Goal: Check status: Check status

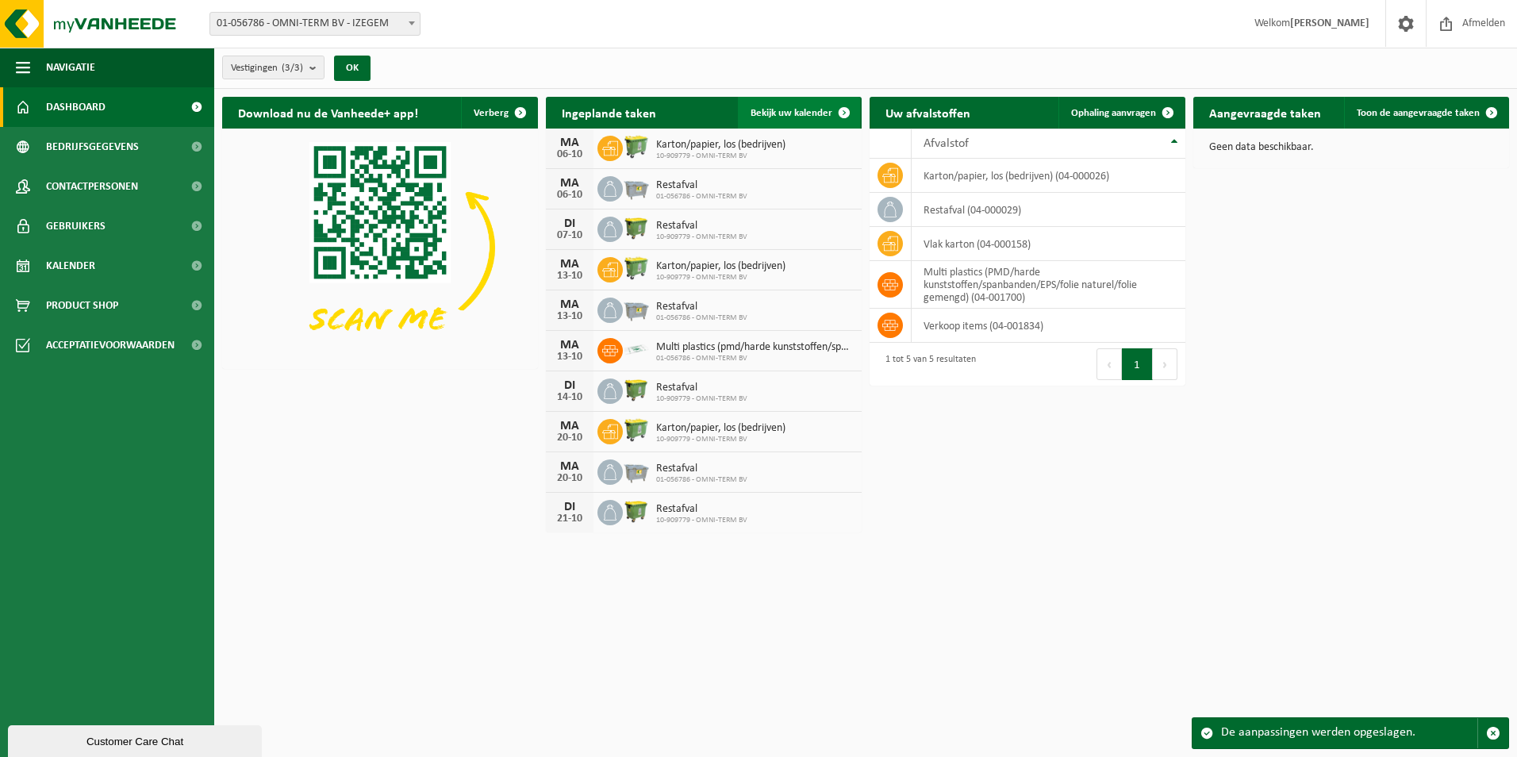
click at [796, 108] on span "Bekijk uw kalender" at bounding box center [791, 113] width 82 height 10
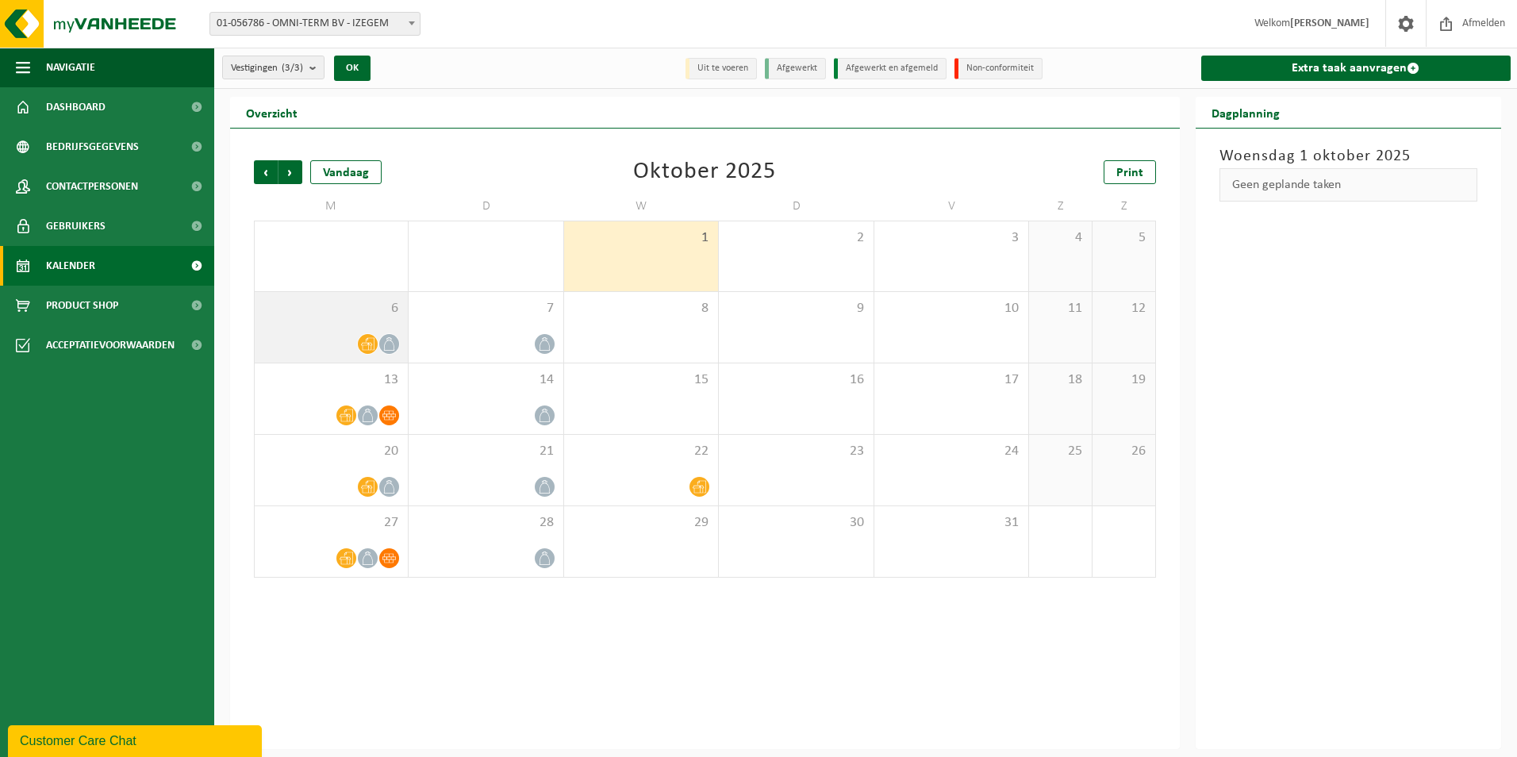
click at [369, 343] on icon at bounding box center [367, 344] width 13 height 13
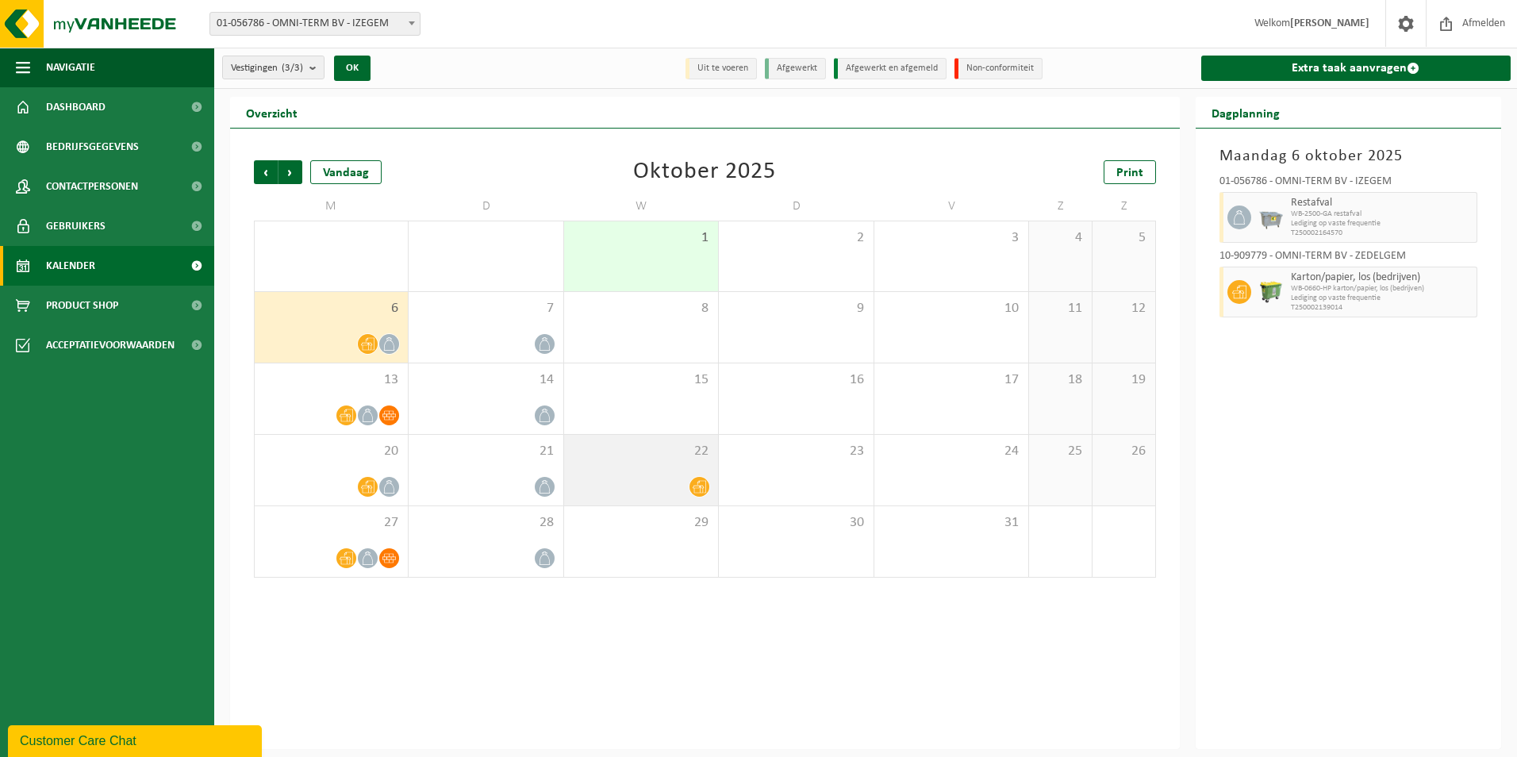
click at [701, 485] on icon at bounding box center [699, 486] width 13 height 13
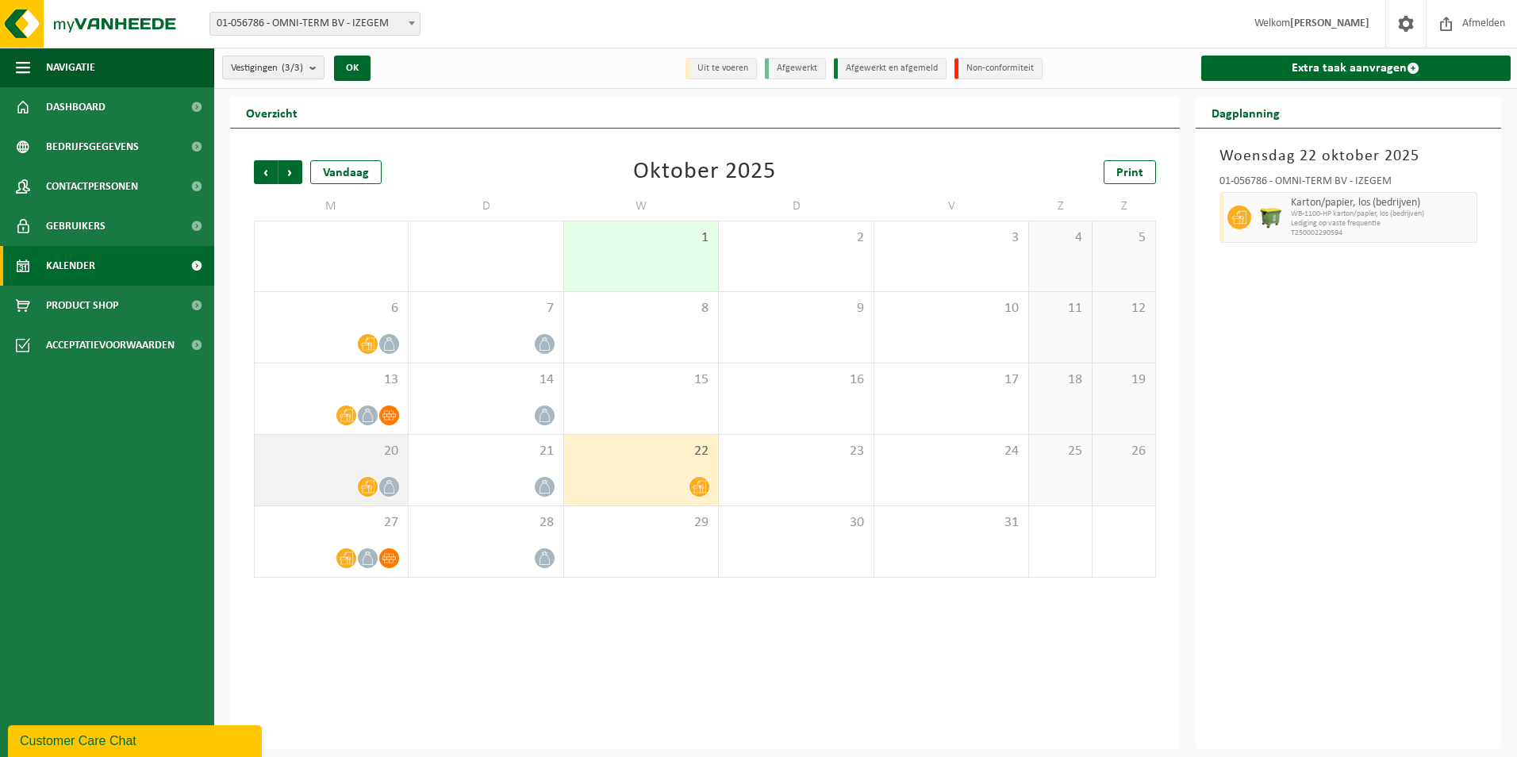
click at [368, 480] on icon at bounding box center [367, 486] width 13 height 13
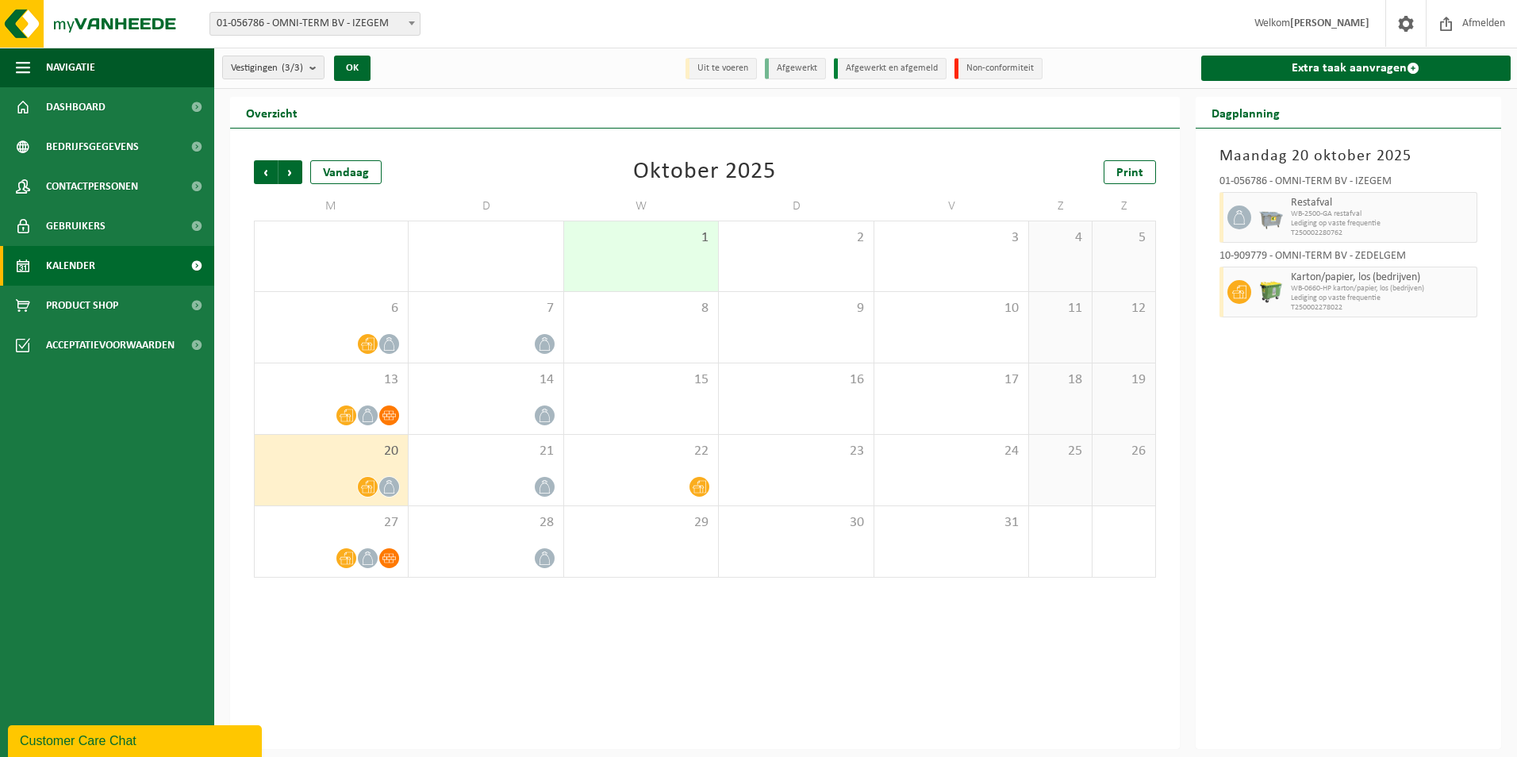
click at [368, 480] on icon at bounding box center [367, 486] width 13 height 13
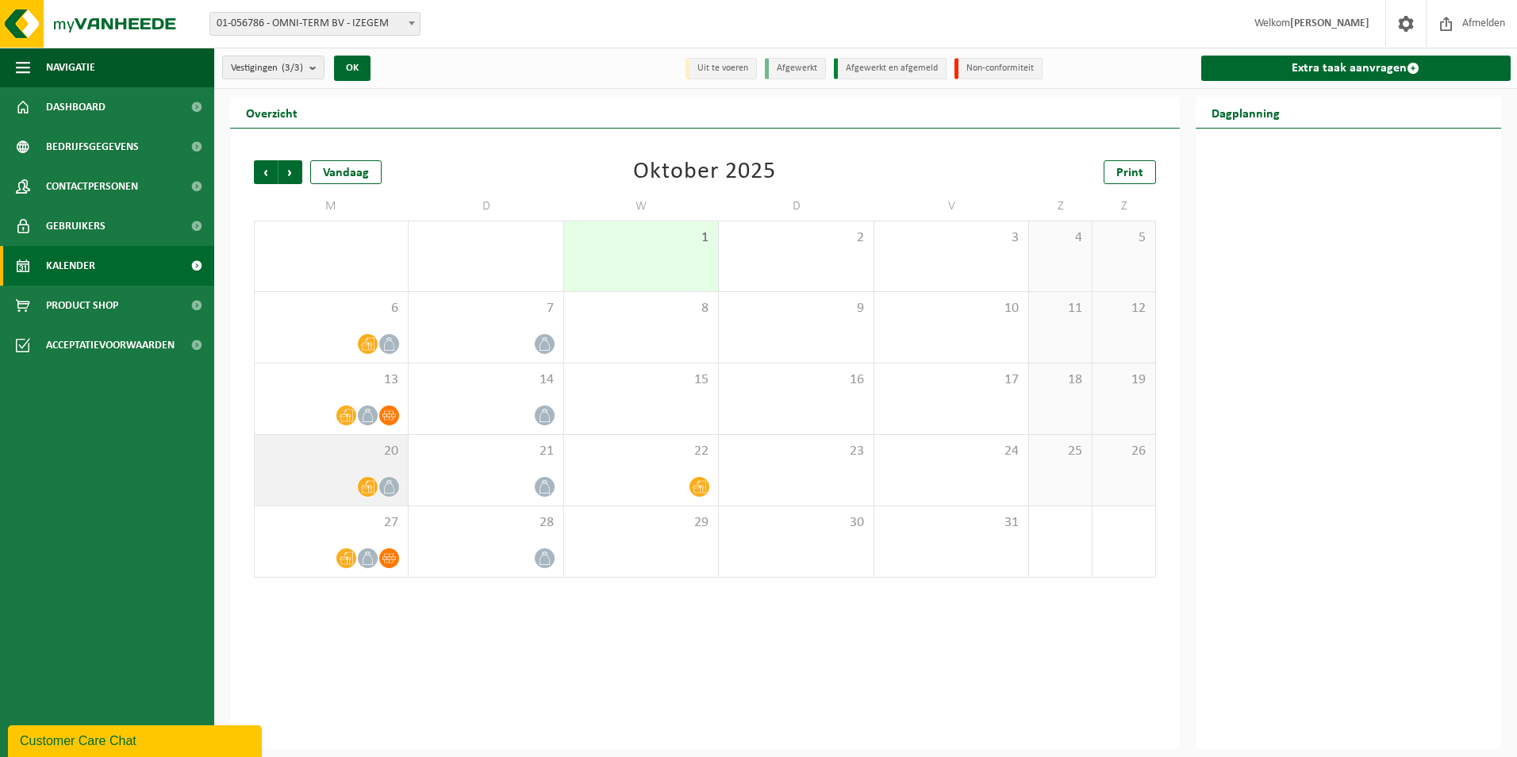
click at [368, 480] on icon at bounding box center [367, 486] width 13 height 13
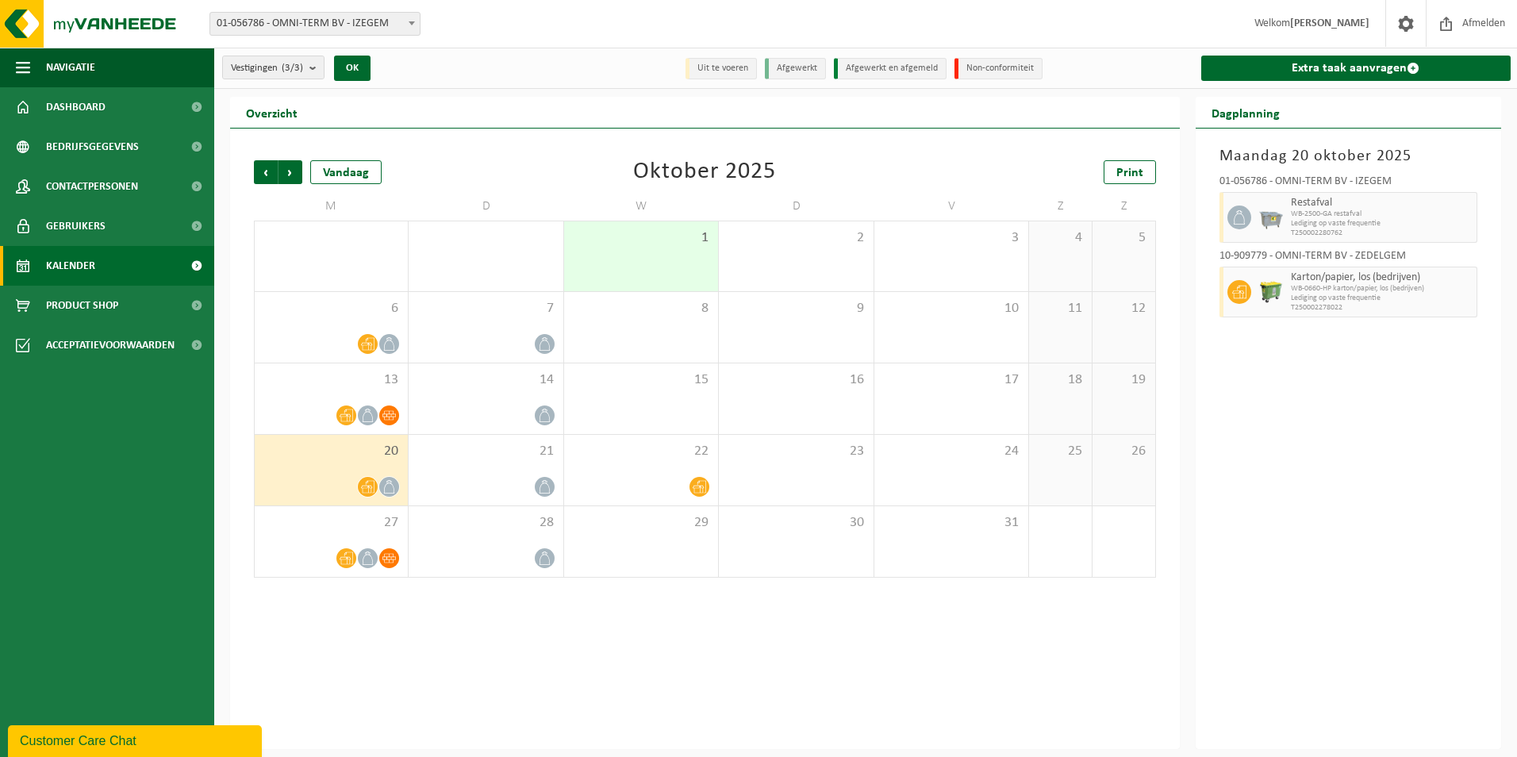
click at [654, 263] on div "1" at bounding box center [641, 256] width 154 height 70
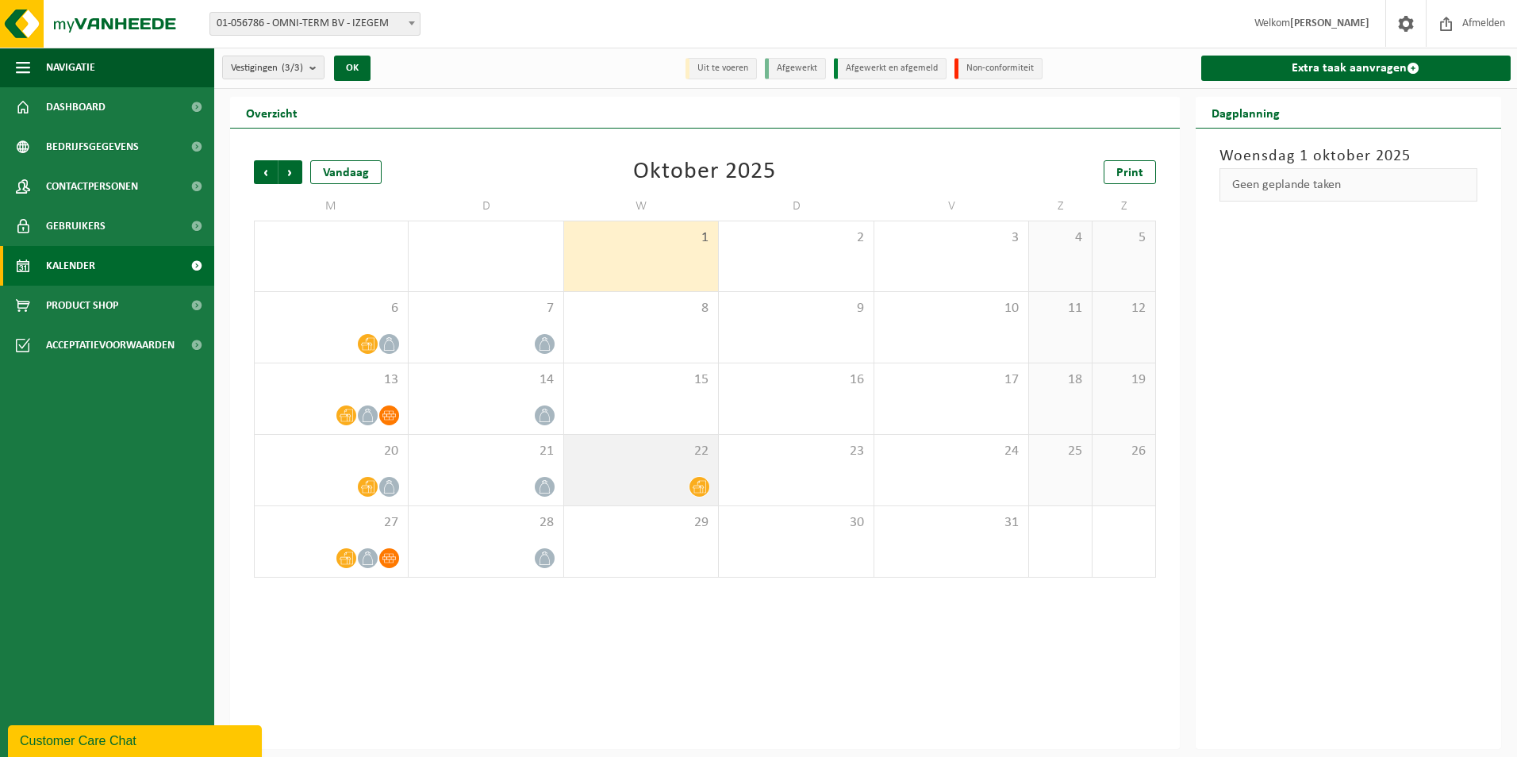
click at [701, 486] on icon at bounding box center [699, 487] width 13 height 13
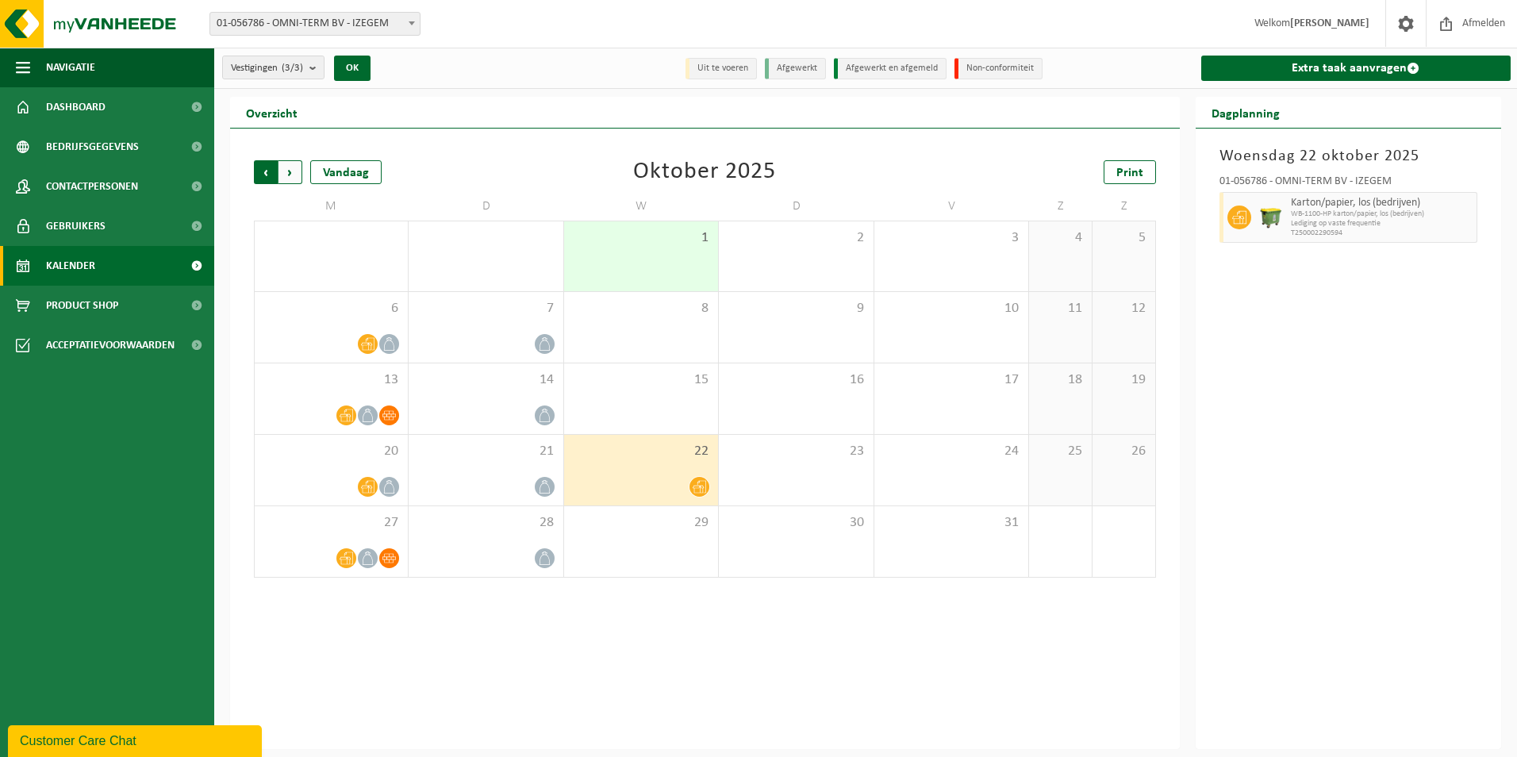
click at [288, 170] on span "Volgende" at bounding box center [290, 172] width 24 height 24
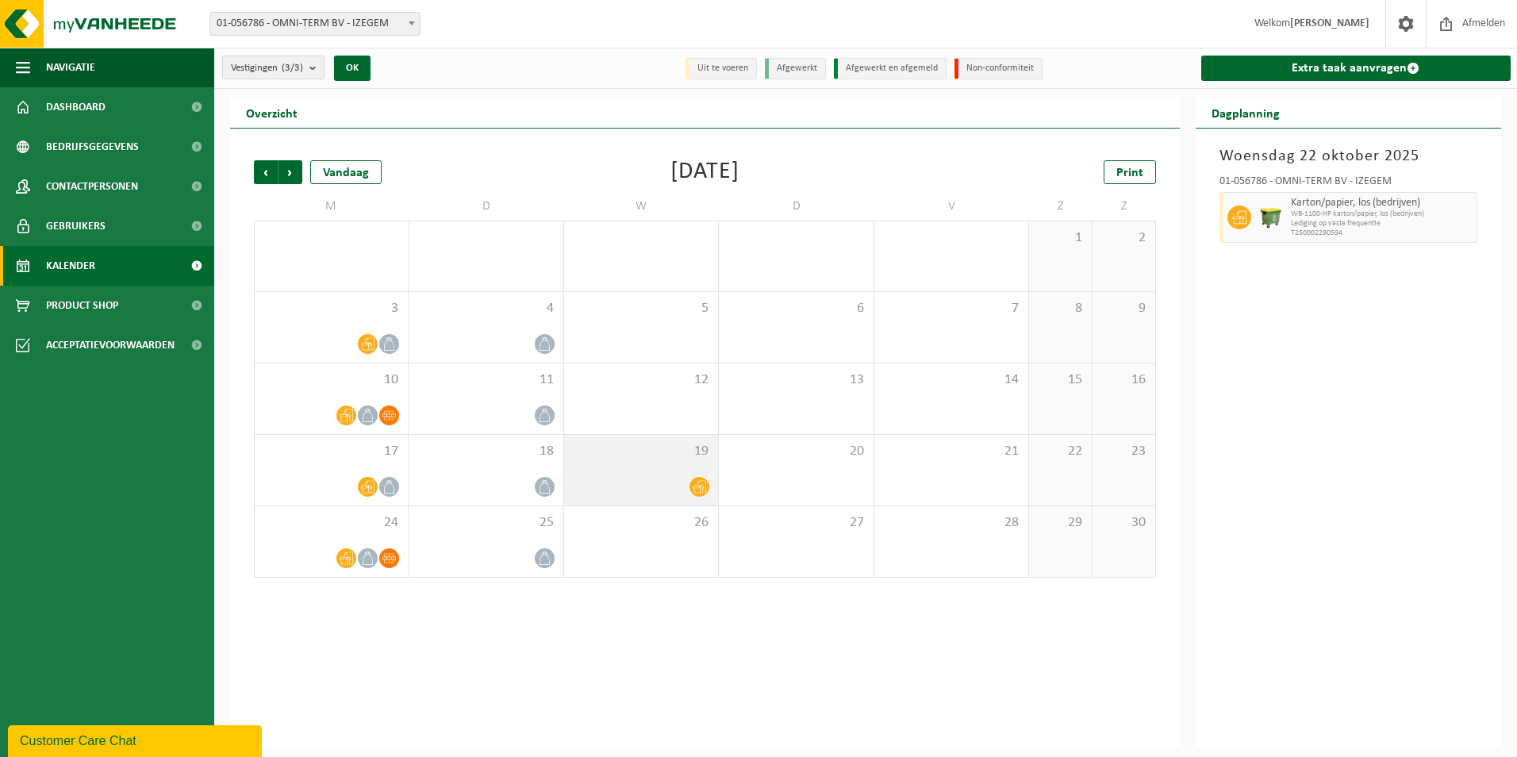
click at [702, 482] on icon at bounding box center [699, 486] width 13 height 13
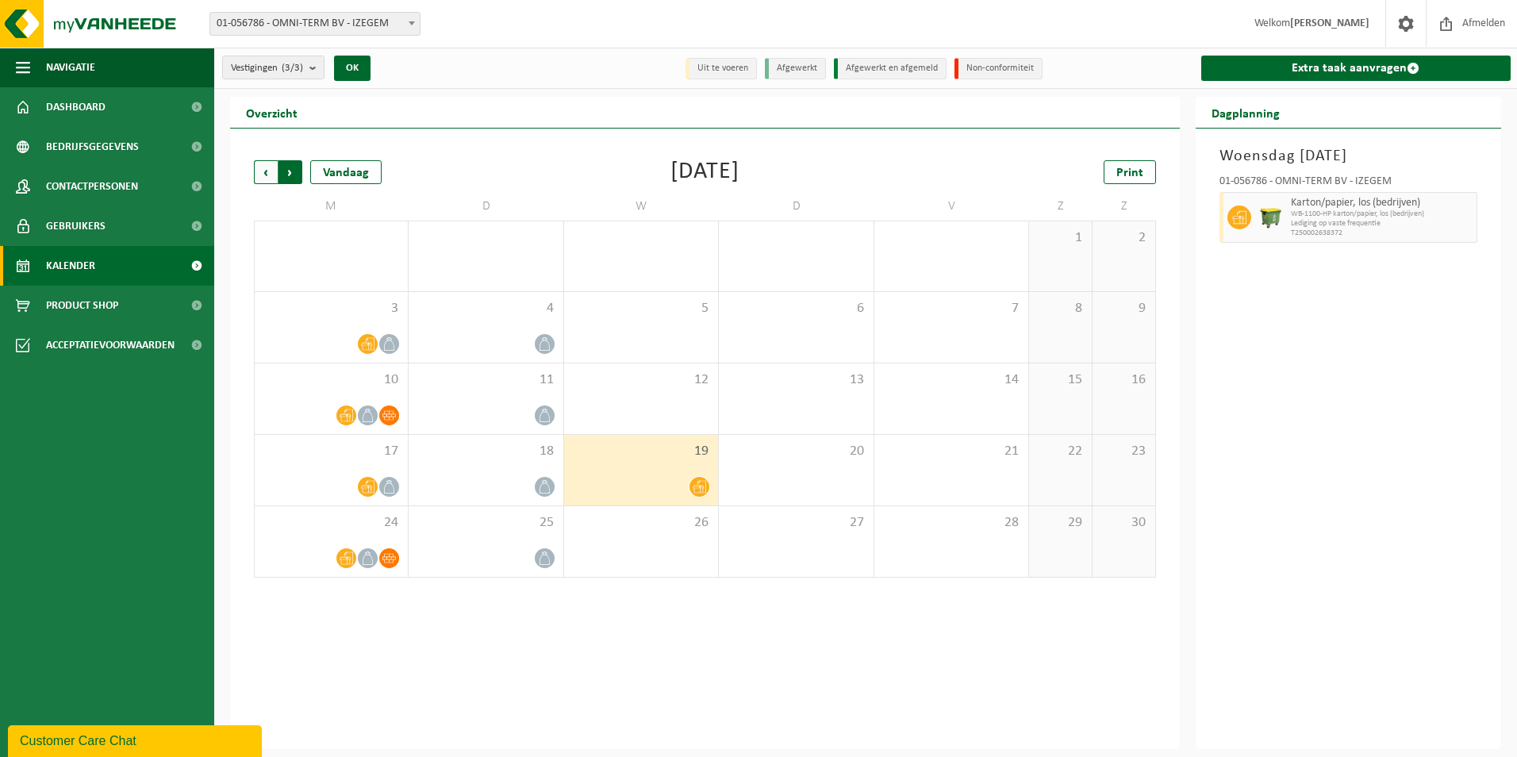
click at [261, 173] on span "Vorige" at bounding box center [266, 172] width 24 height 24
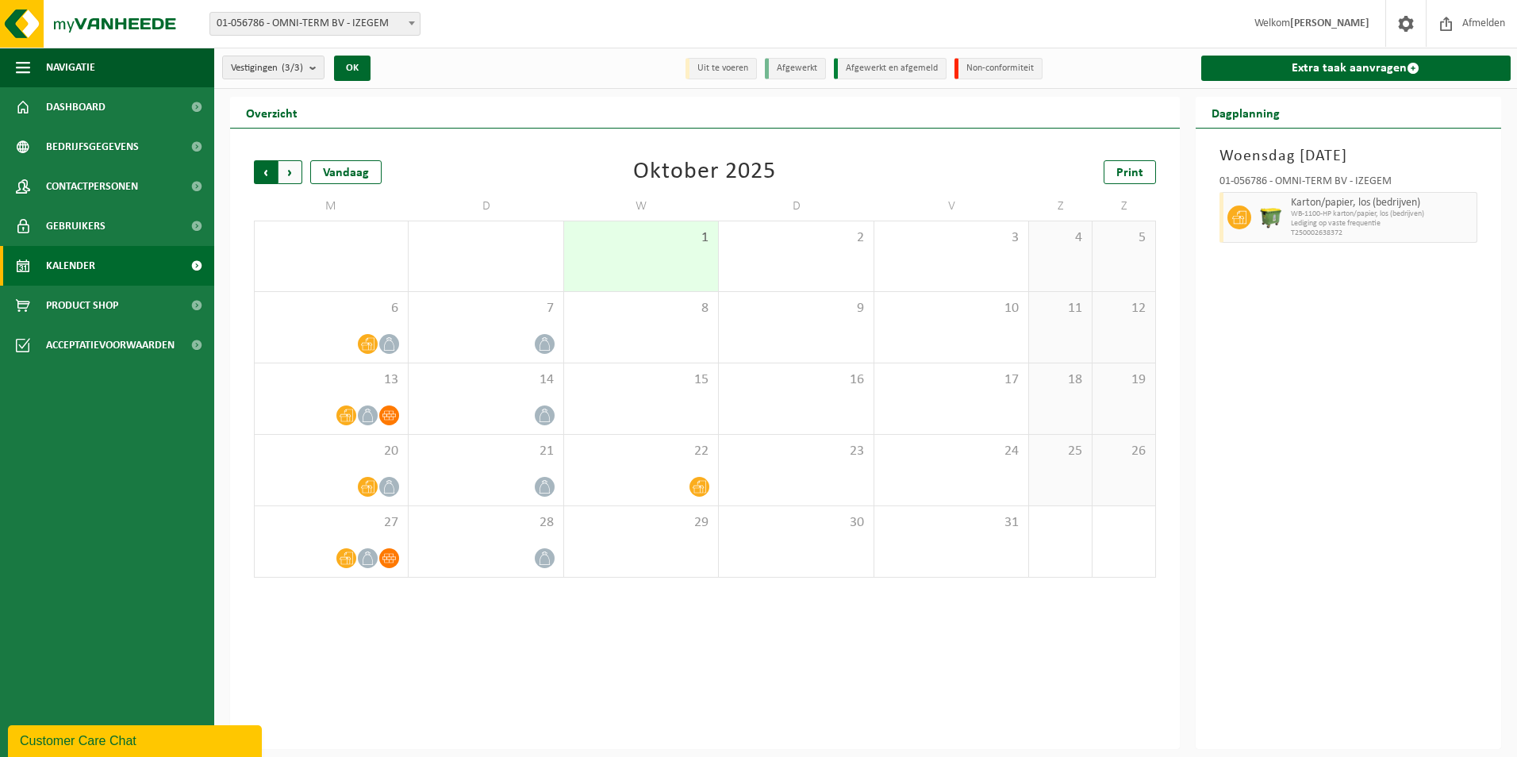
click at [291, 171] on span "Volgende" at bounding box center [290, 172] width 24 height 24
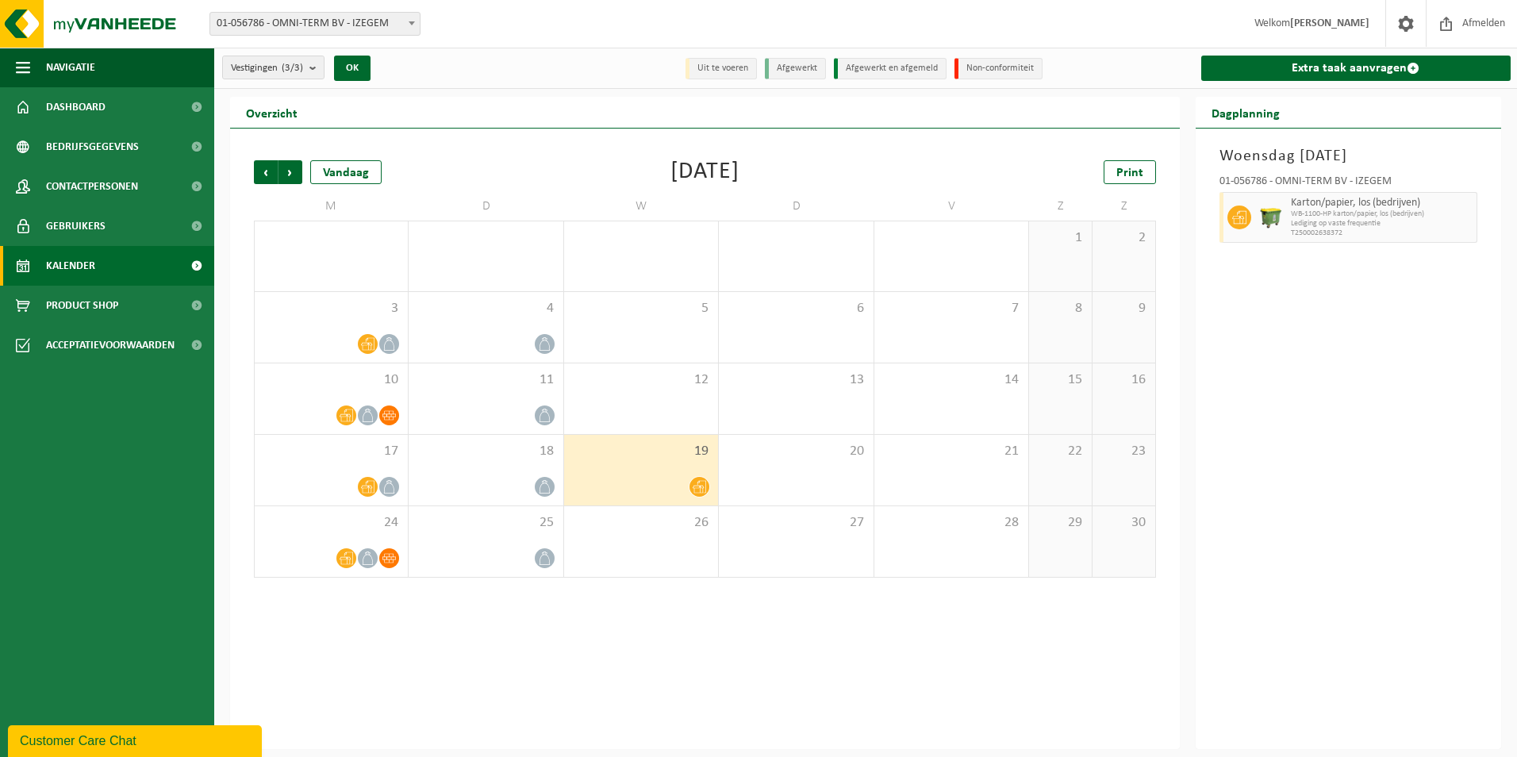
click at [291, 171] on span "Volgende" at bounding box center [290, 172] width 24 height 24
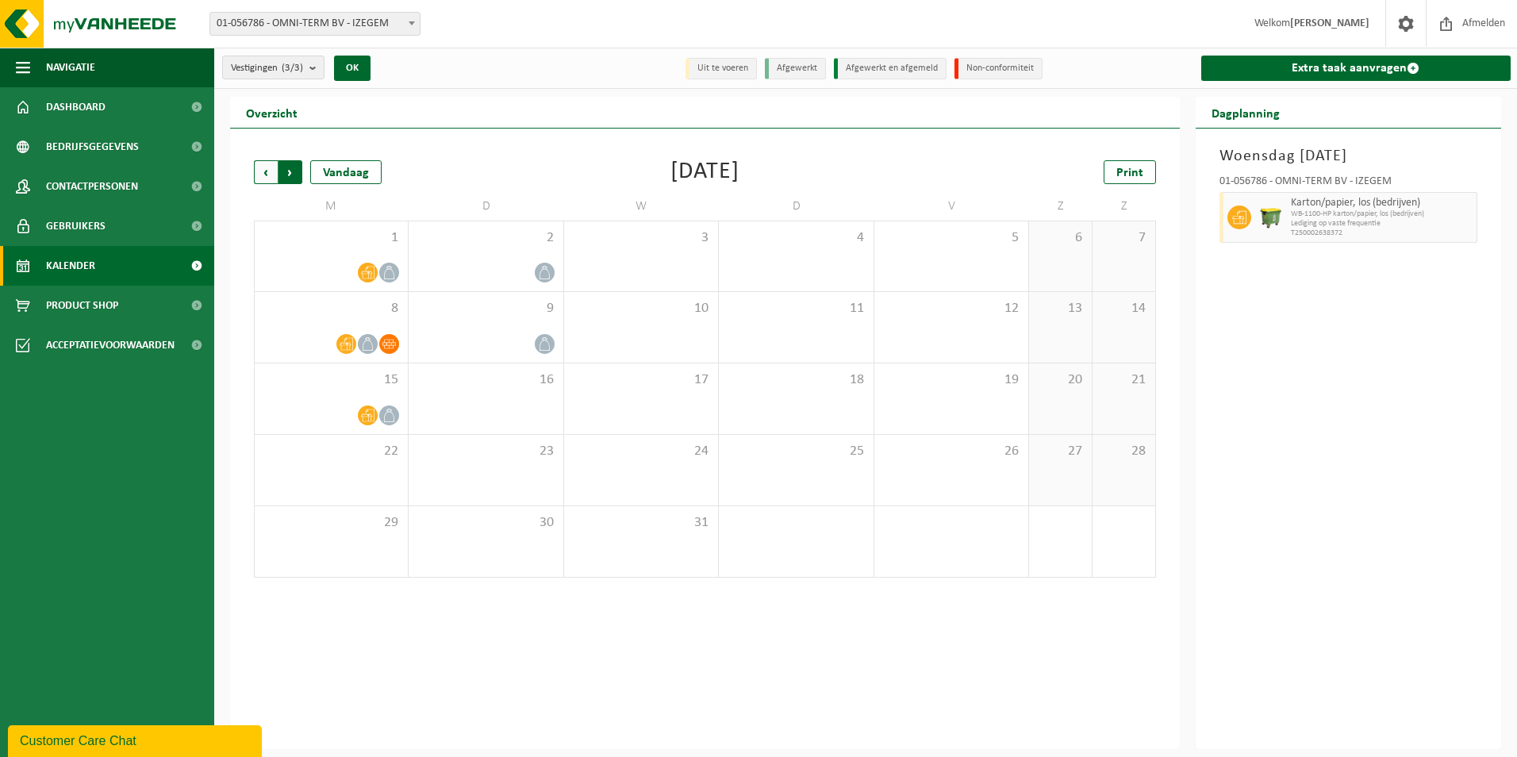
click at [267, 169] on span "Vorige" at bounding box center [266, 172] width 24 height 24
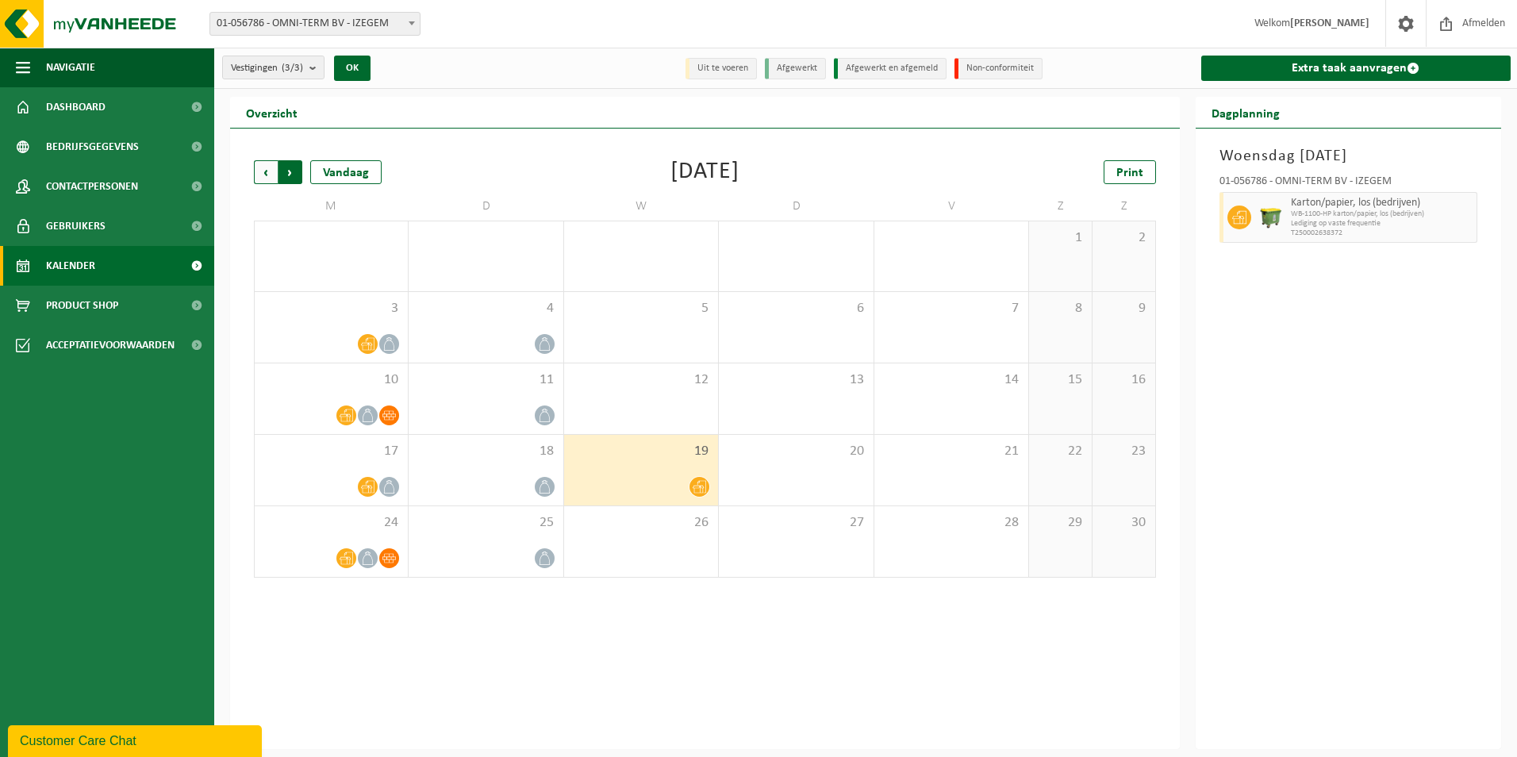
click at [265, 167] on span "Vorige" at bounding box center [266, 172] width 24 height 24
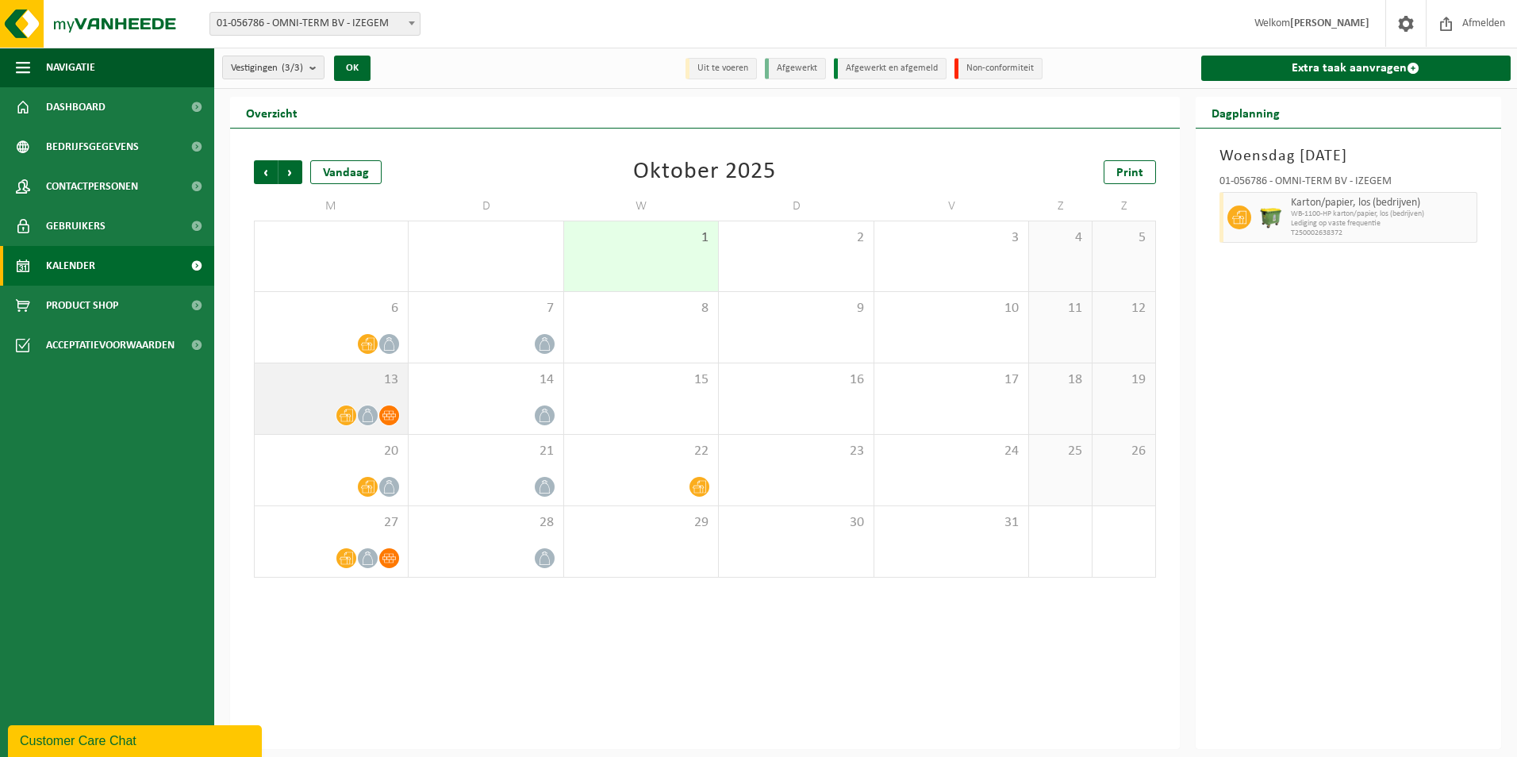
click at [347, 409] on icon at bounding box center [346, 415] width 13 height 13
